Goal: Task Accomplishment & Management: Use online tool/utility

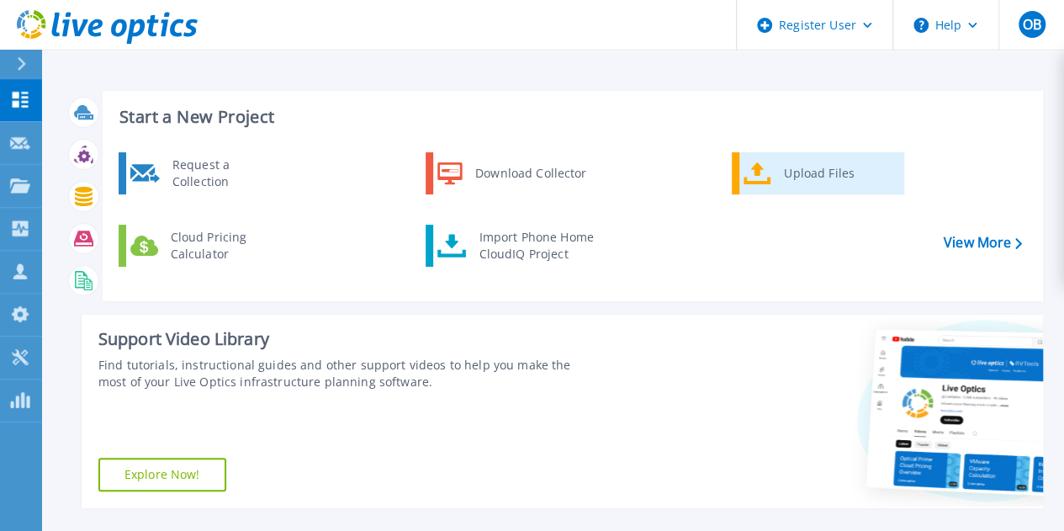
click at [800, 179] on div "Upload Files" at bounding box center [837, 173] width 124 height 34
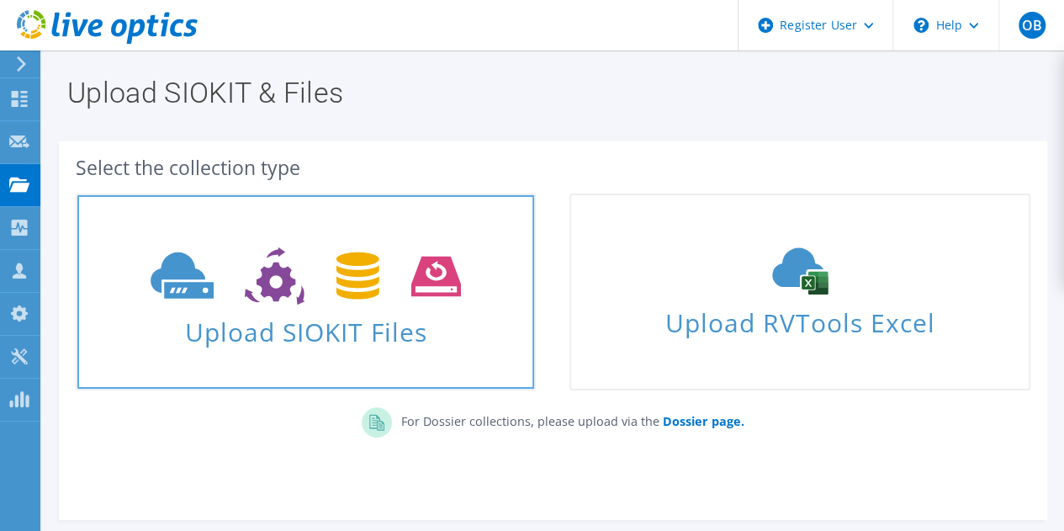
click at [331, 293] on icon at bounding box center [306, 276] width 310 height 58
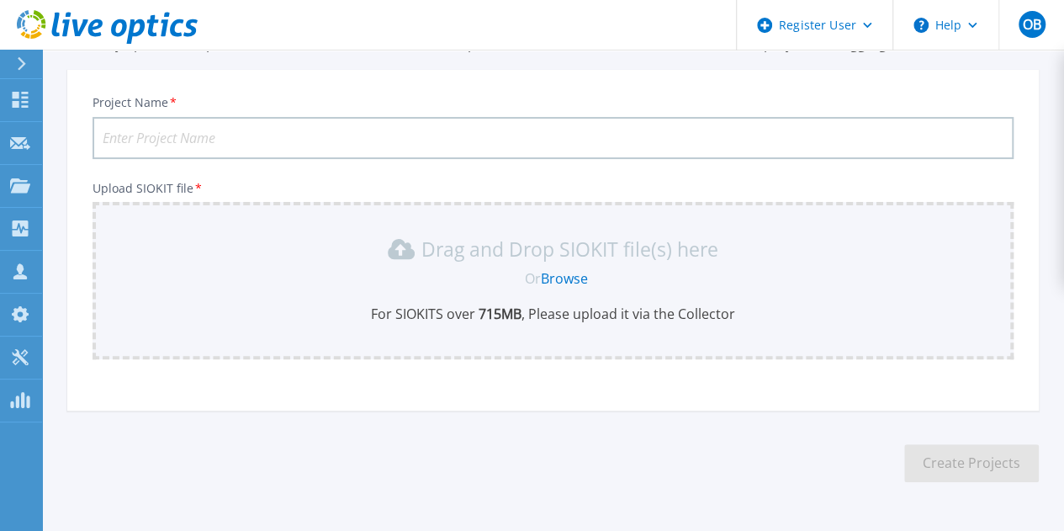
scroll to position [139, 0]
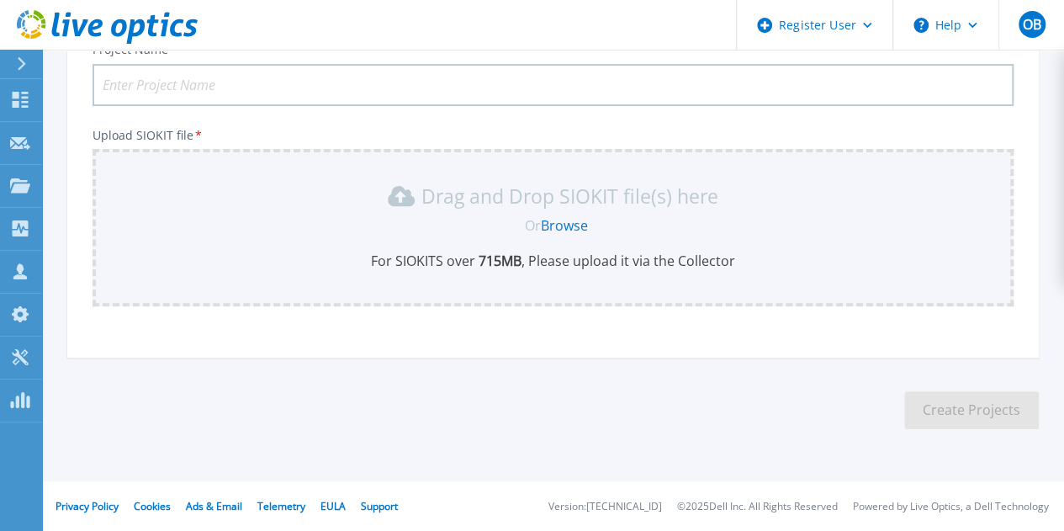
click at [568, 238] on div "Drag and Drop SIOKIT file(s) here Or Browse For SIOKITS over 715 MB , Please up…" at bounding box center [553, 225] width 900 height 87
click at [568, 230] on link "Browse" at bounding box center [564, 225] width 47 height 18
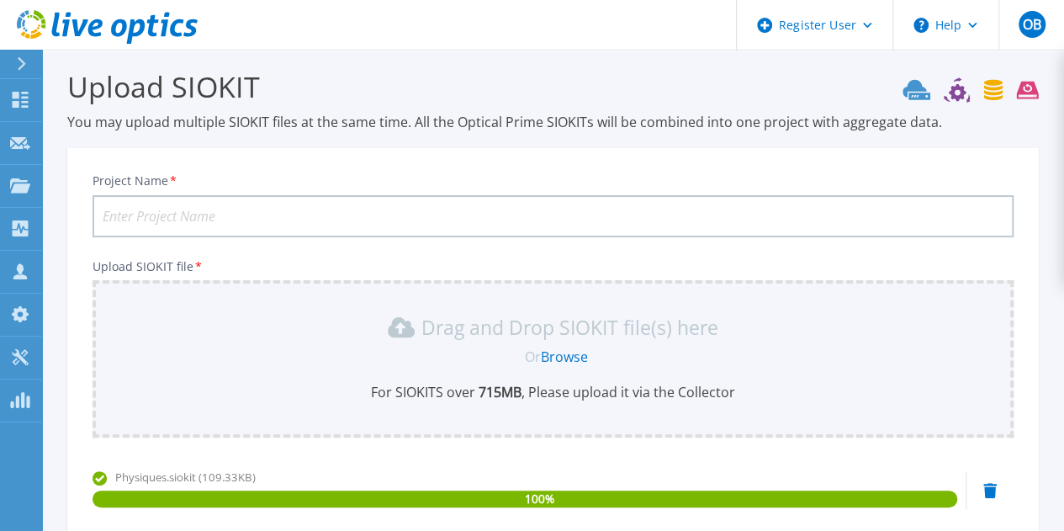
scroll to position [0, 0]
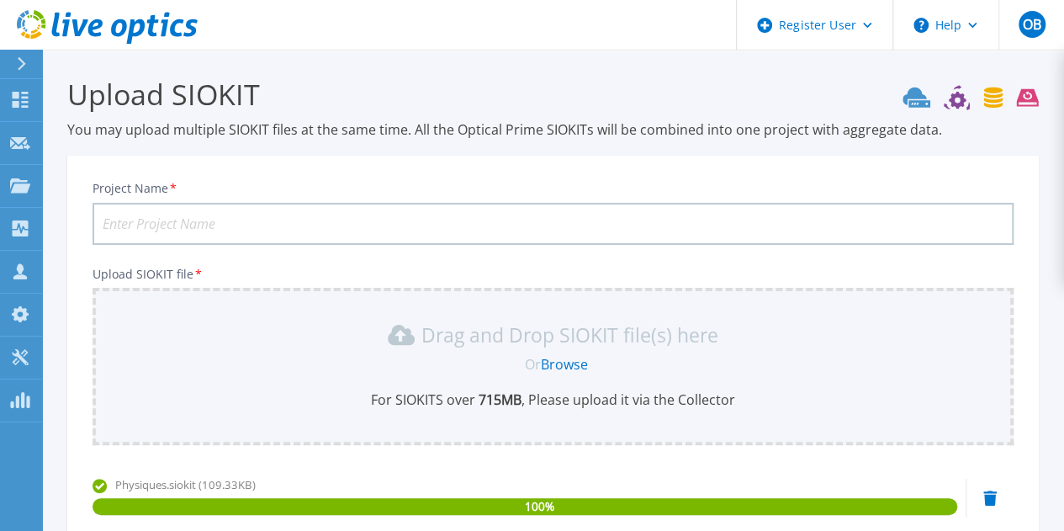
click at [279, 222] on input "Project Name *" at bounding box center [552, 224] width 921 height 42
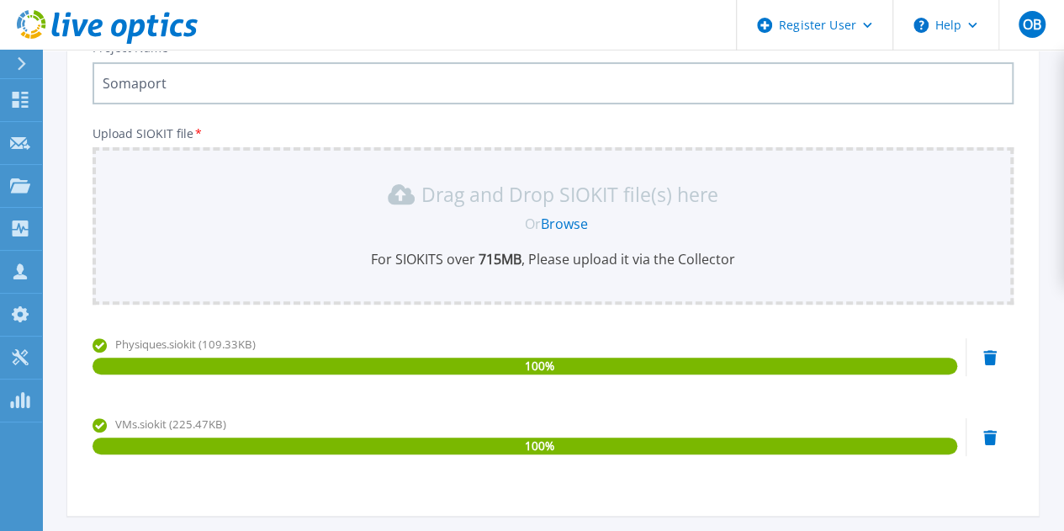
scroll to position [298, 0]
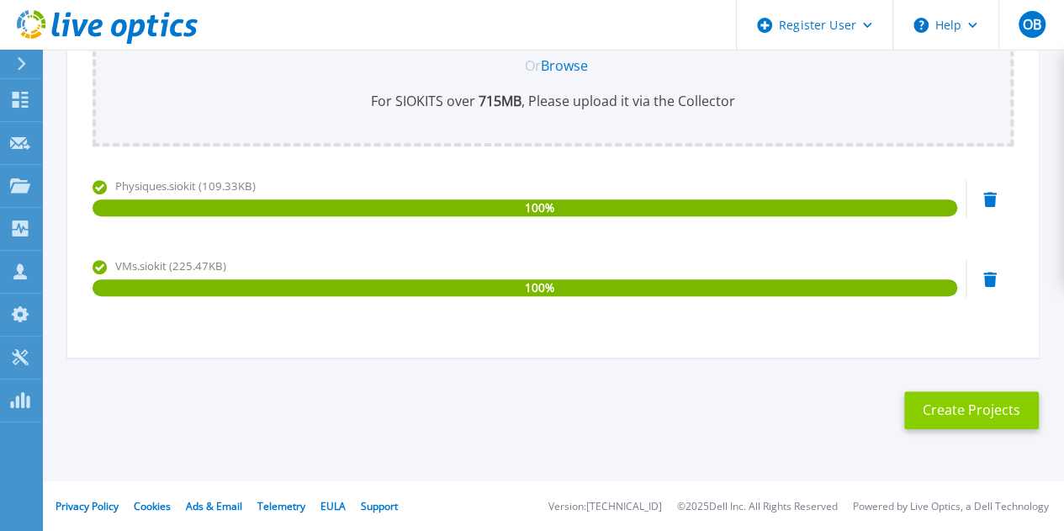
type input "Somaport"
click at [1007, 411] on button "Create Projects" at bounding box center [971, 410] width 135 height 38
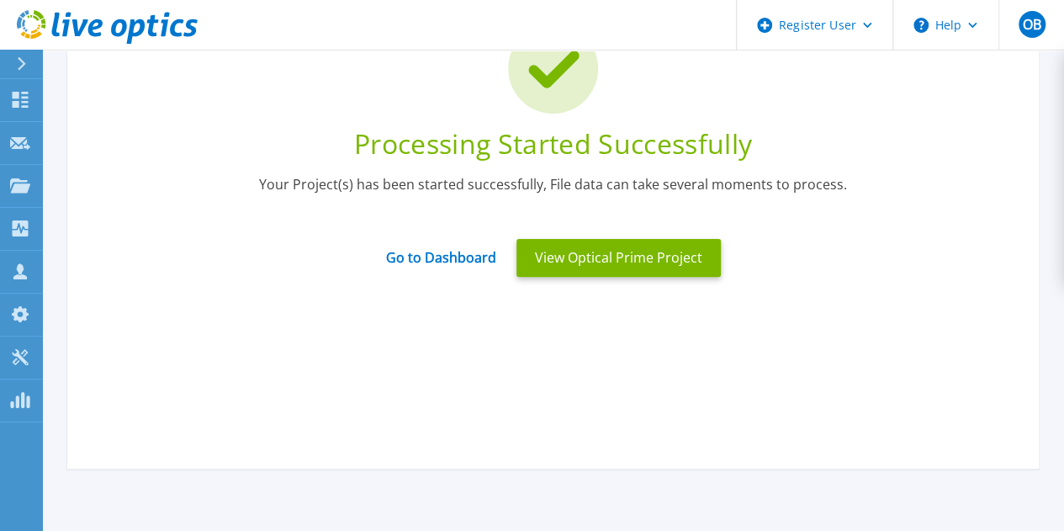
scroll to position [0, 0]
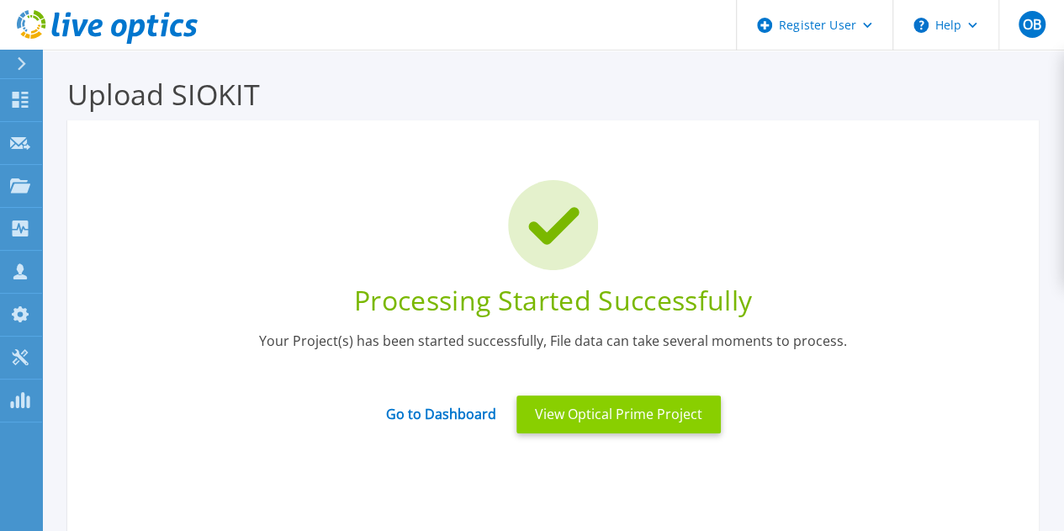
click at [568, 409] on button "View Optical Prime Project" at bounding box center [618, 414] width 204 height 38
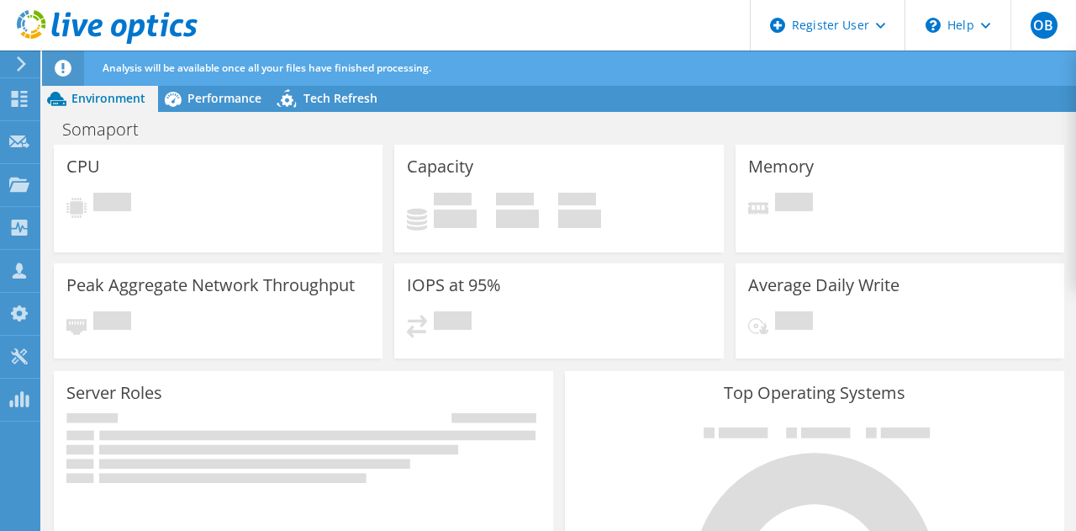
radio input "true"
radio input "false"
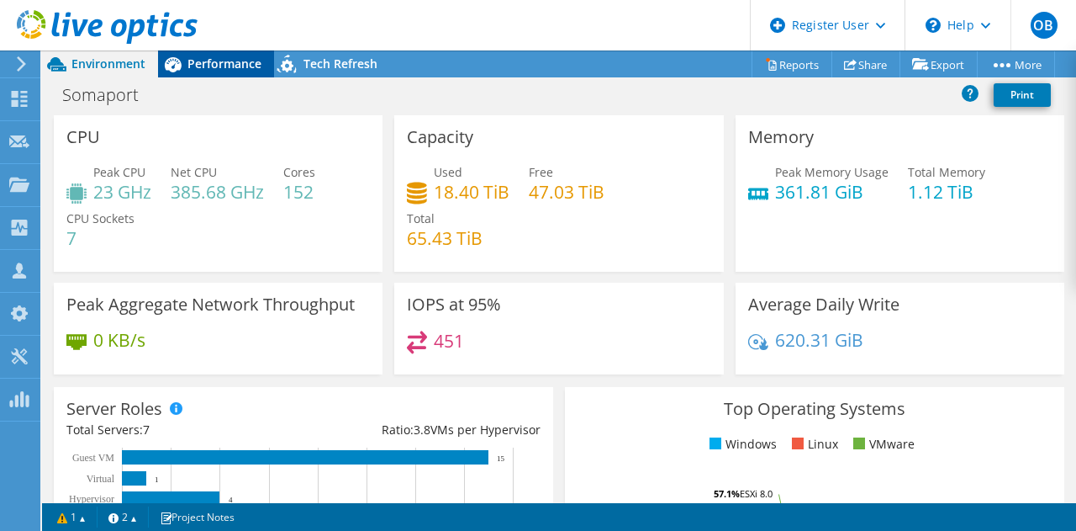
click at [224, 57] on span "Performance" at bounding box center [224, 63] width 74 height 16
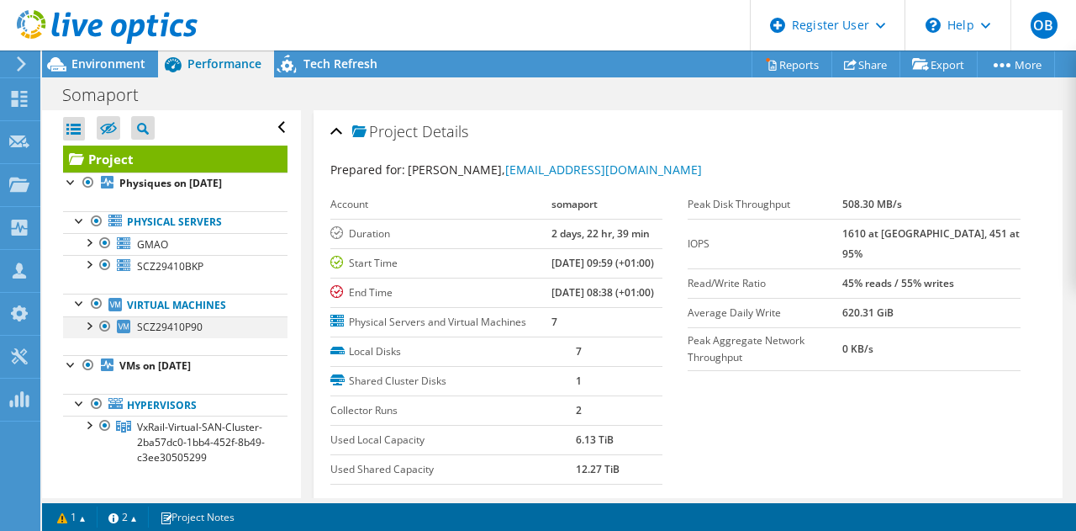
click at [94, 322] on div at bounding box center [88, 324] width 17 height 17
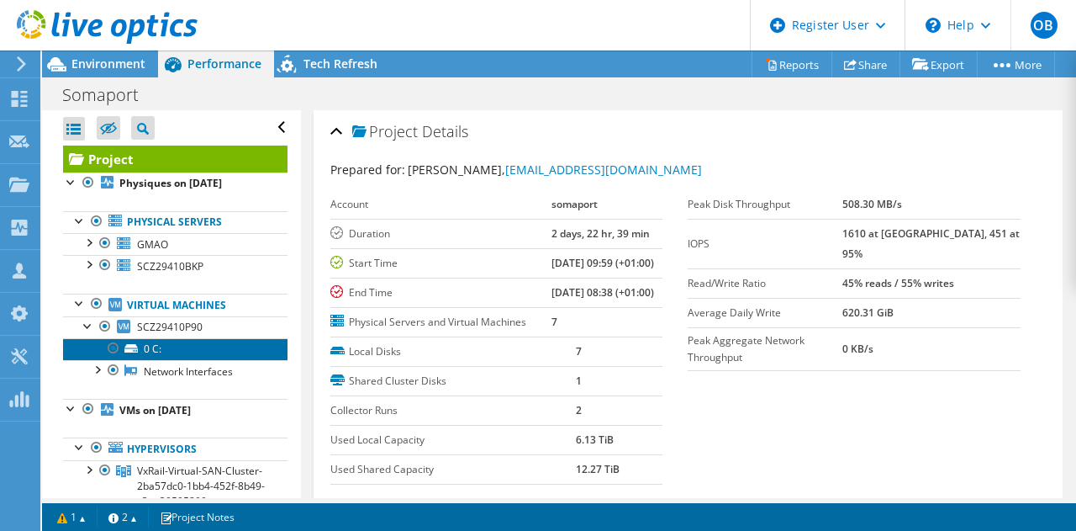
click at [173, 343] on link "0 C:" at bounding box center [175, 349] width 224 height 22
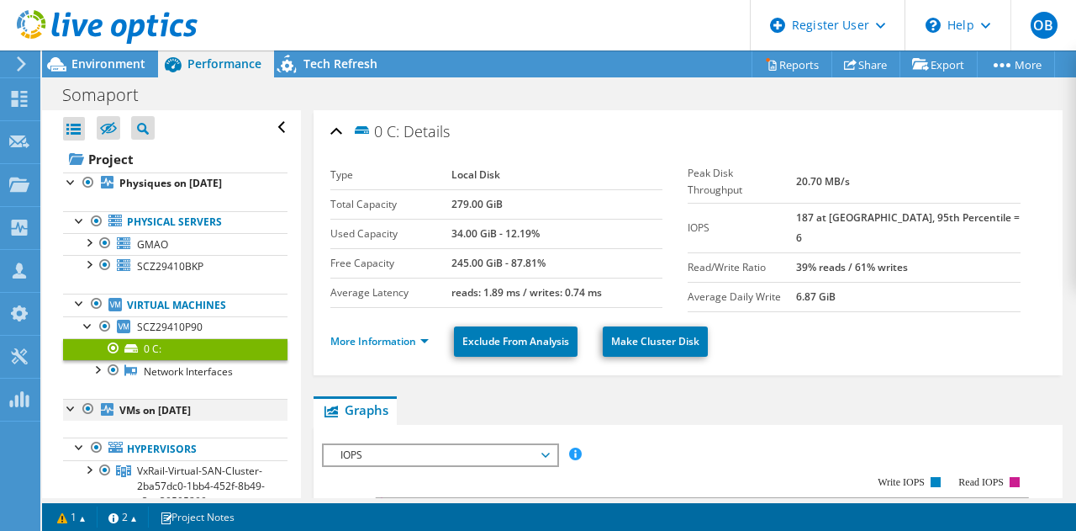
click at [74, 403] on div at bounding box center [71, 407] width 17 height 17
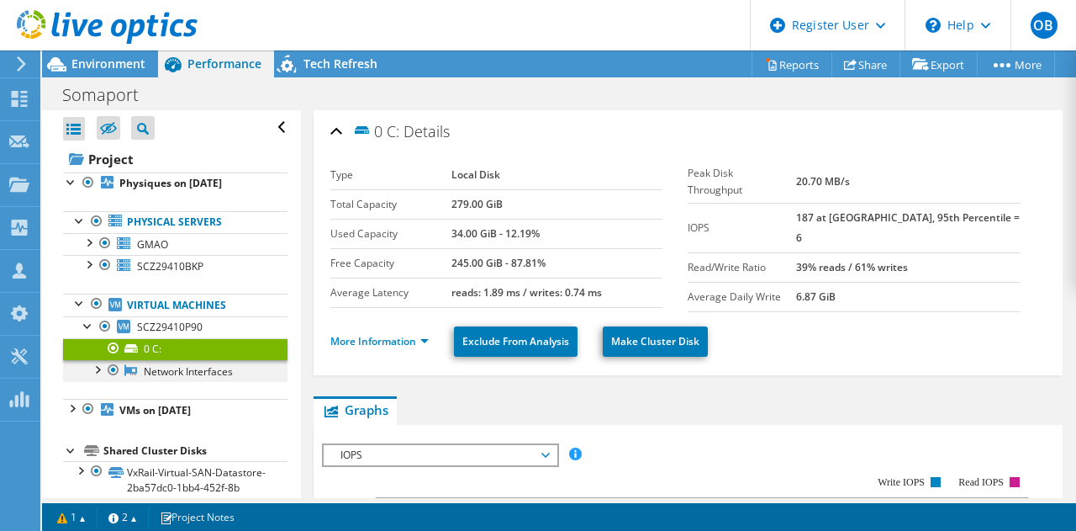
scroll to position [33, 0]
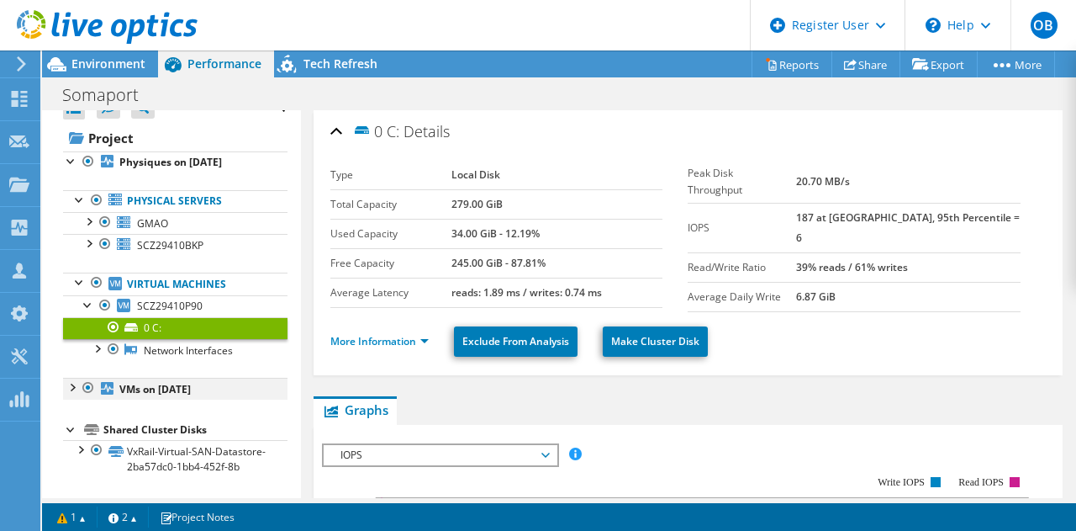
click at [74, 378] on div at bounding box center [71, 386] width 17 height 17
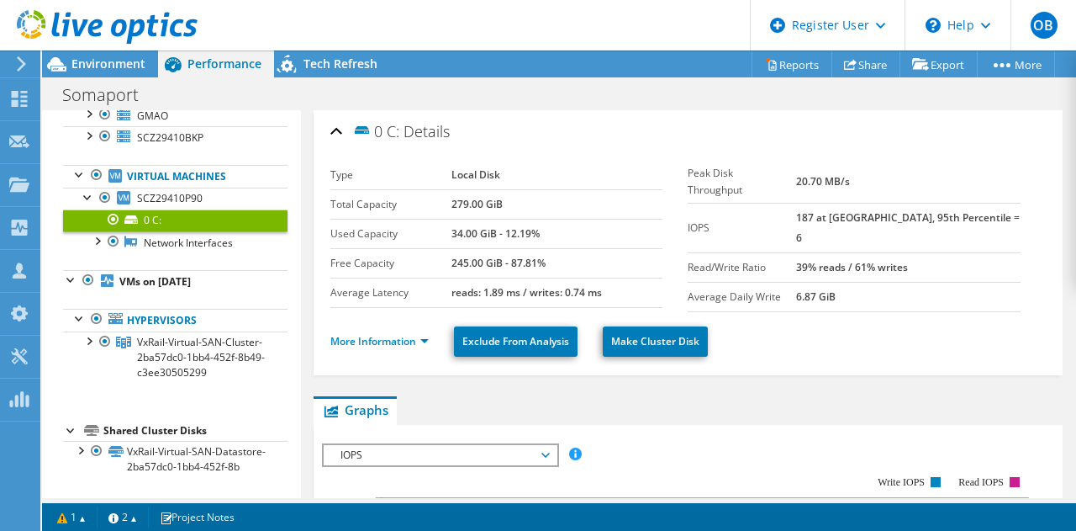
scroll to position [155, 0]
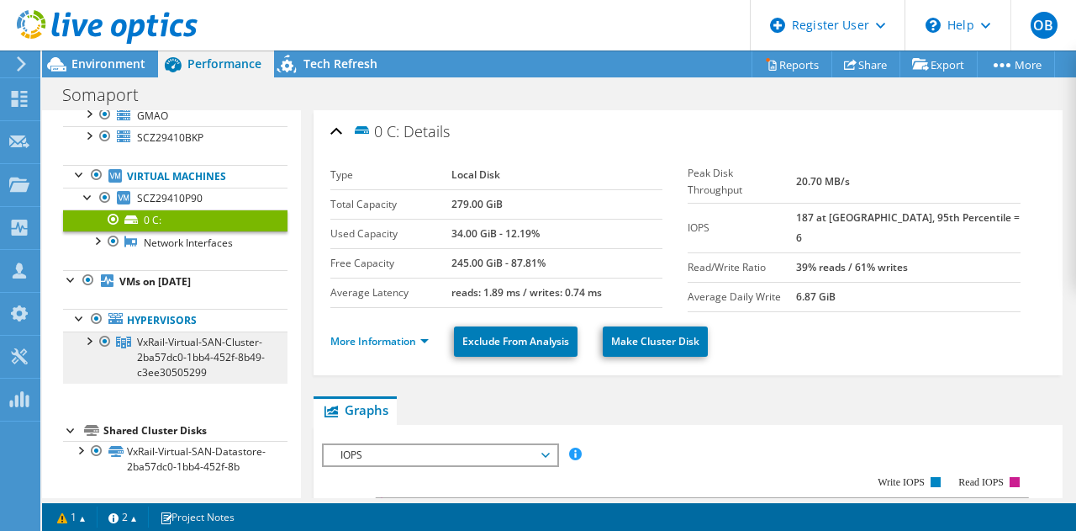
click at [138, 335] on span "VxRail-Virtual-SAN-Cluster-2ba57dc0-1bb4-452f-8b49-c3ee30505299" at bounding box center [201, 357] width 128 height 45
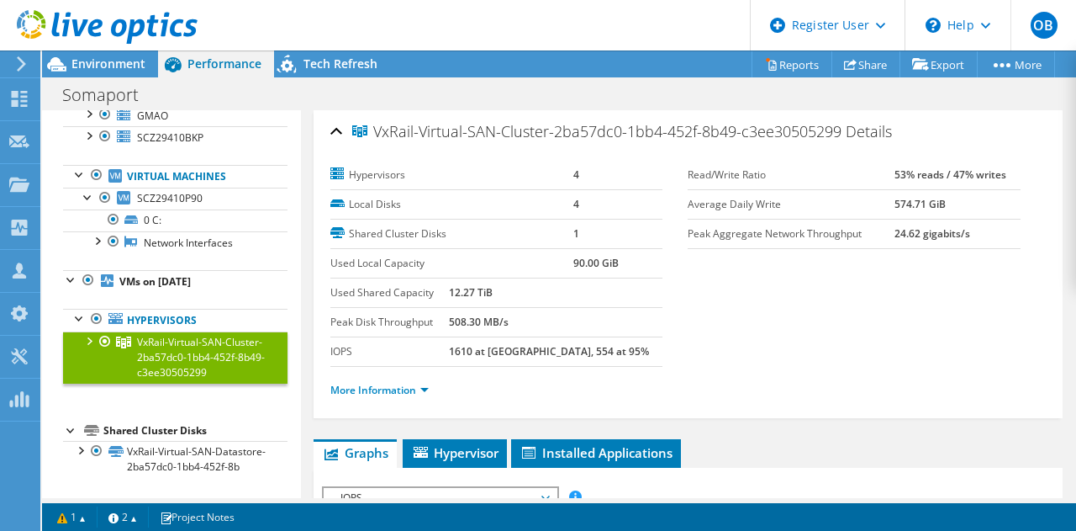
click at [92, 331] on div at bounding box center [88, 339] width 17 height 17
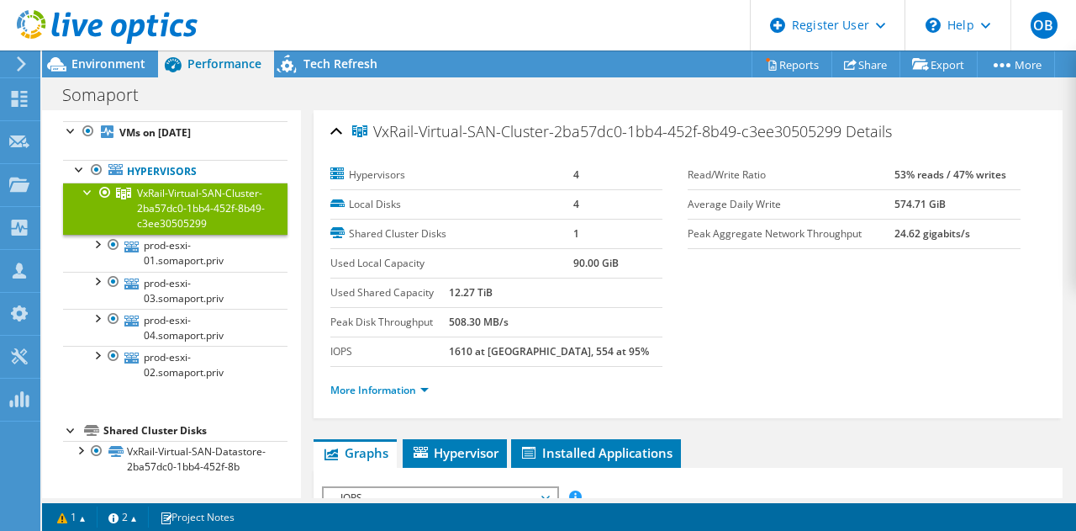
scroll to position [303, 0]
